Goal: Find specific page/section

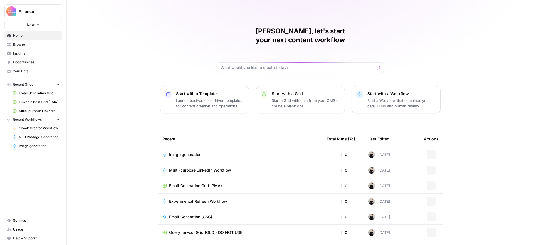
click at [206, 199] on span "Experimental Refresh Workflow" at bounding box center [198, 202] width 58 height 6
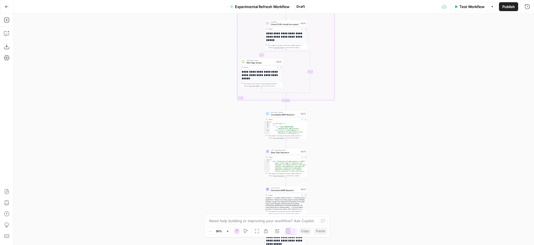
click at [6, 5] on icon "button" at bounding box center [6, 6] width 3 height 3
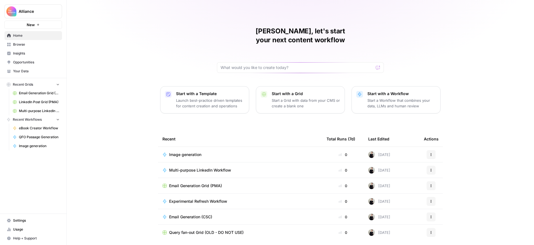
click at [23, 69] on span "Your Data" at bounding box center [36, 71] width 46 height 5
